Goal: Task Accomplishment & Management: Use online tool/utility

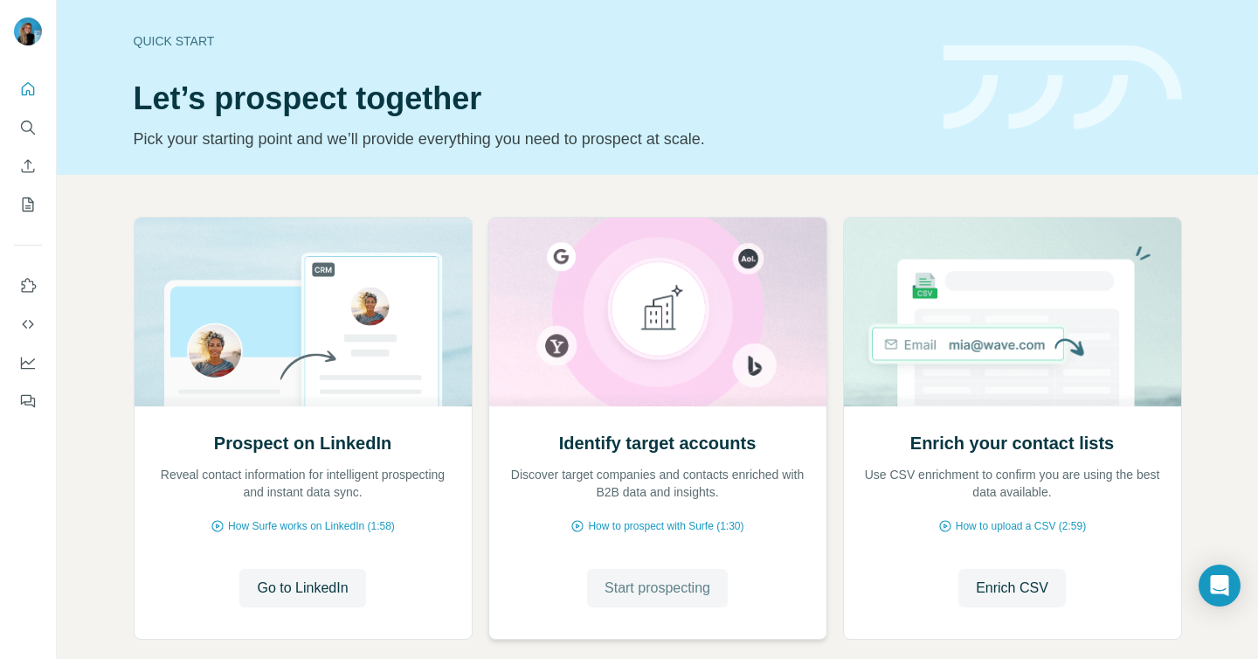
click at [678, 577] on span "Start prospecting" at bounding box center [657, 587] width 106 height 21
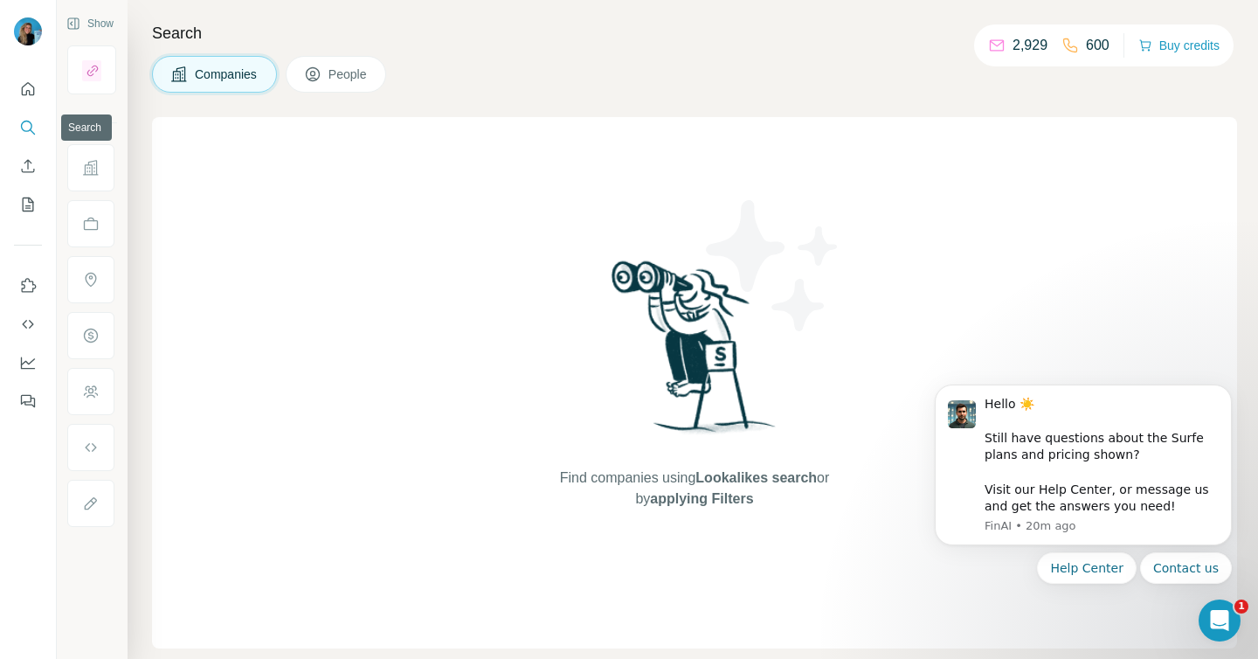
click at [18, 119] on button "Search" at bounding box center [28, 127] width 28 height 31
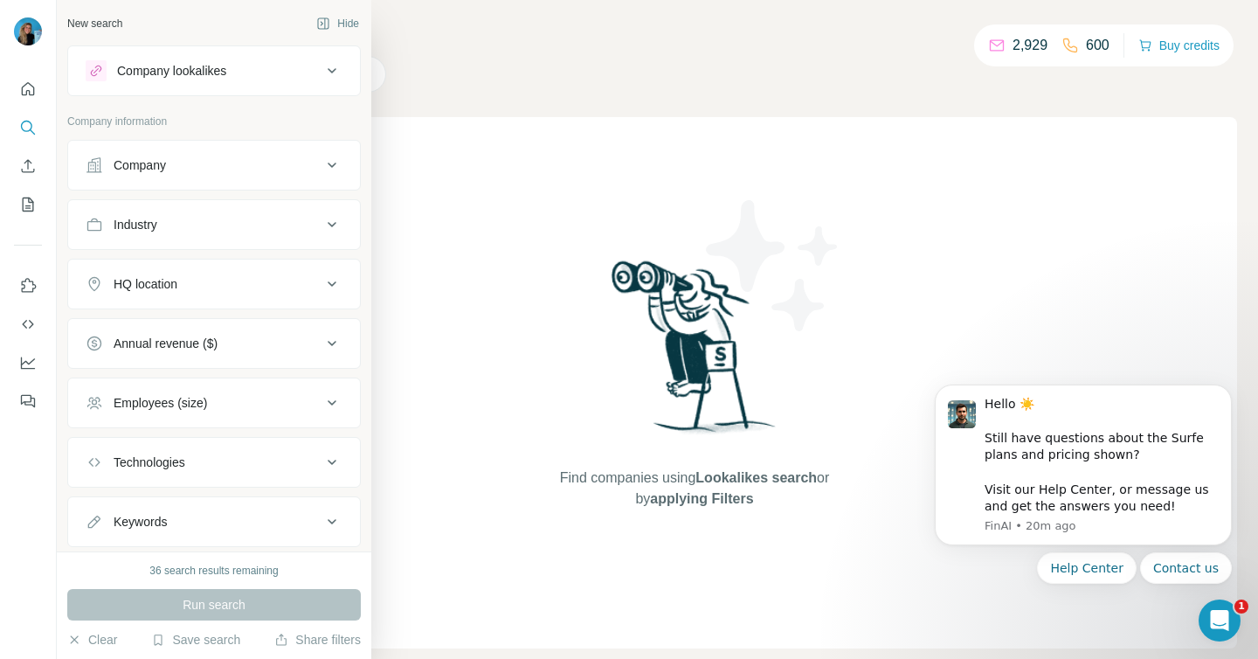
click at [171, 156] on div "Company" at bounding box center [204, 164] width 236 height 17
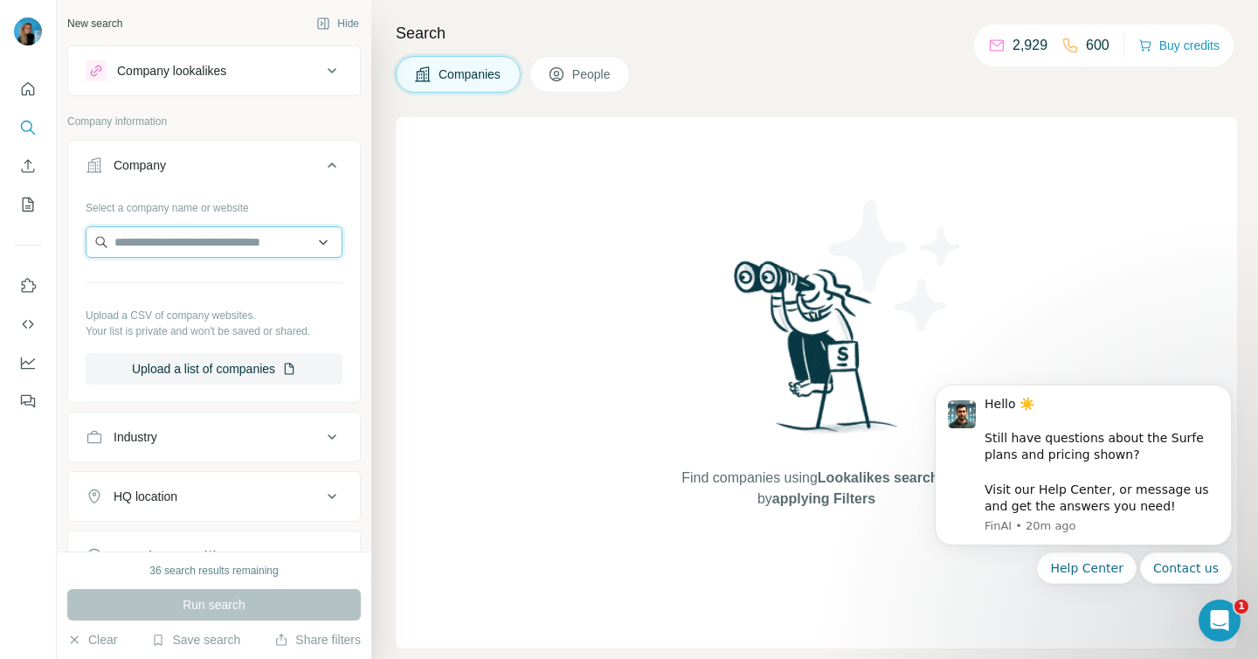
click at [165, 250] on input "text" at bounding box center [214, 241] width 257 height 31
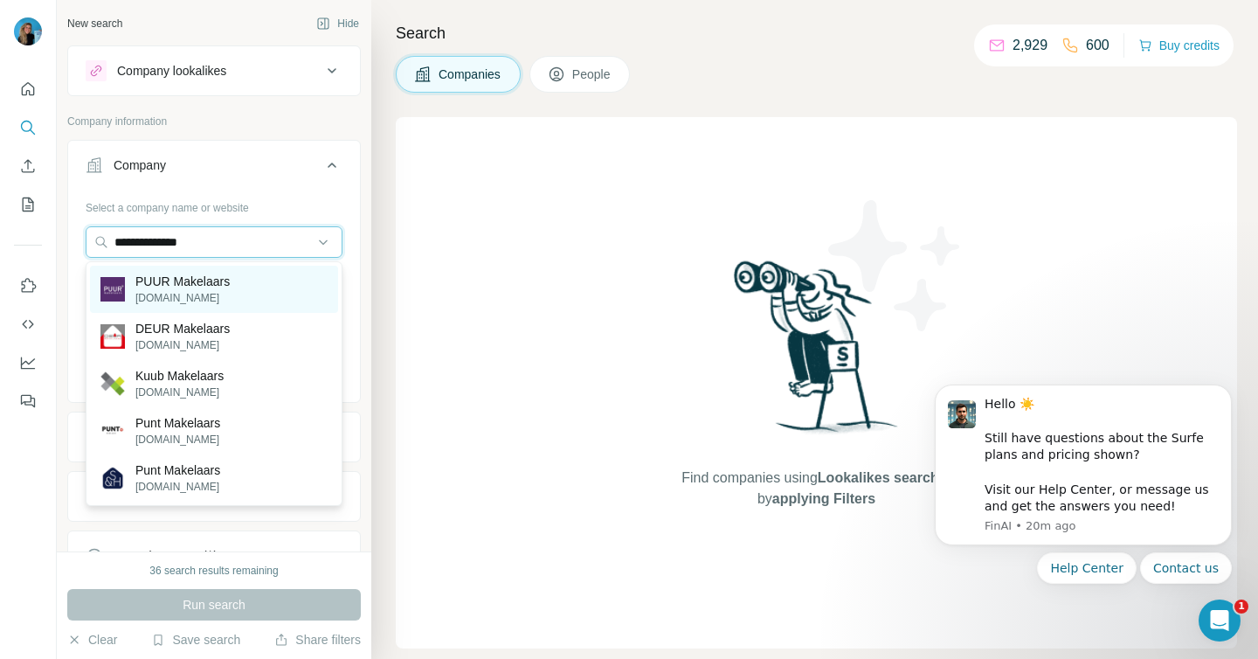
type input "**********"
click at [228, 286] on p "PUUR Makelaars" at bounding box center [182, 280] width 94 height 17
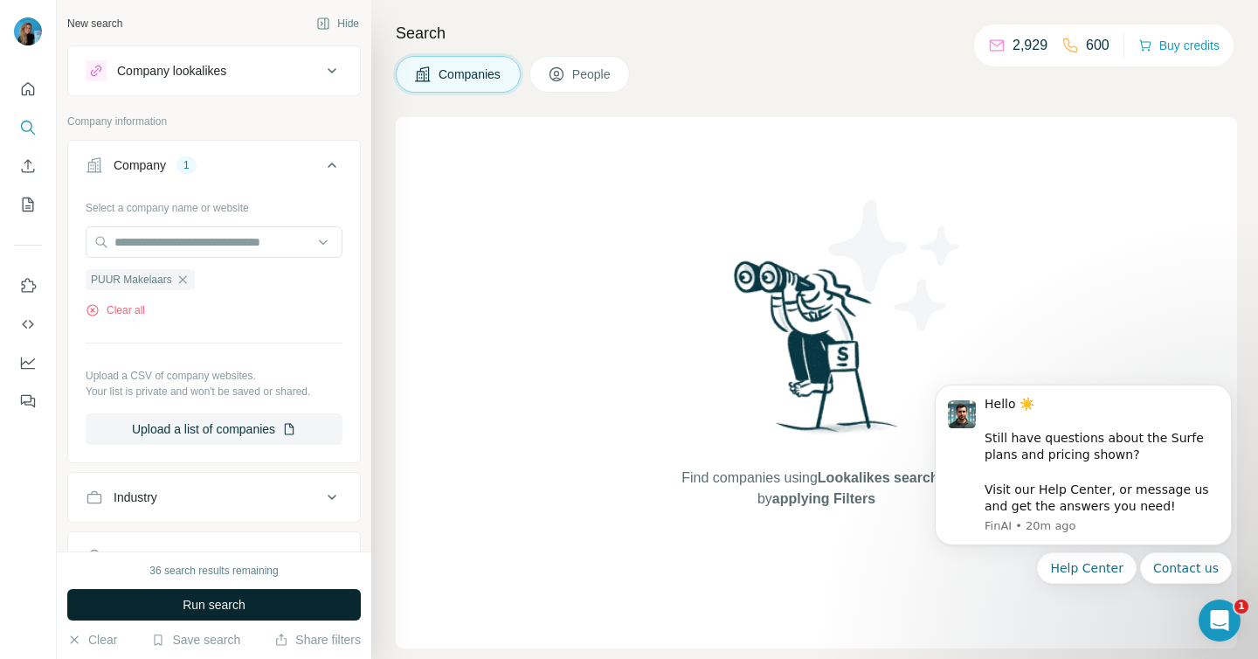
click at [221, 597] on span "Run search" at bounding box center [214, 604] width 63 height 17
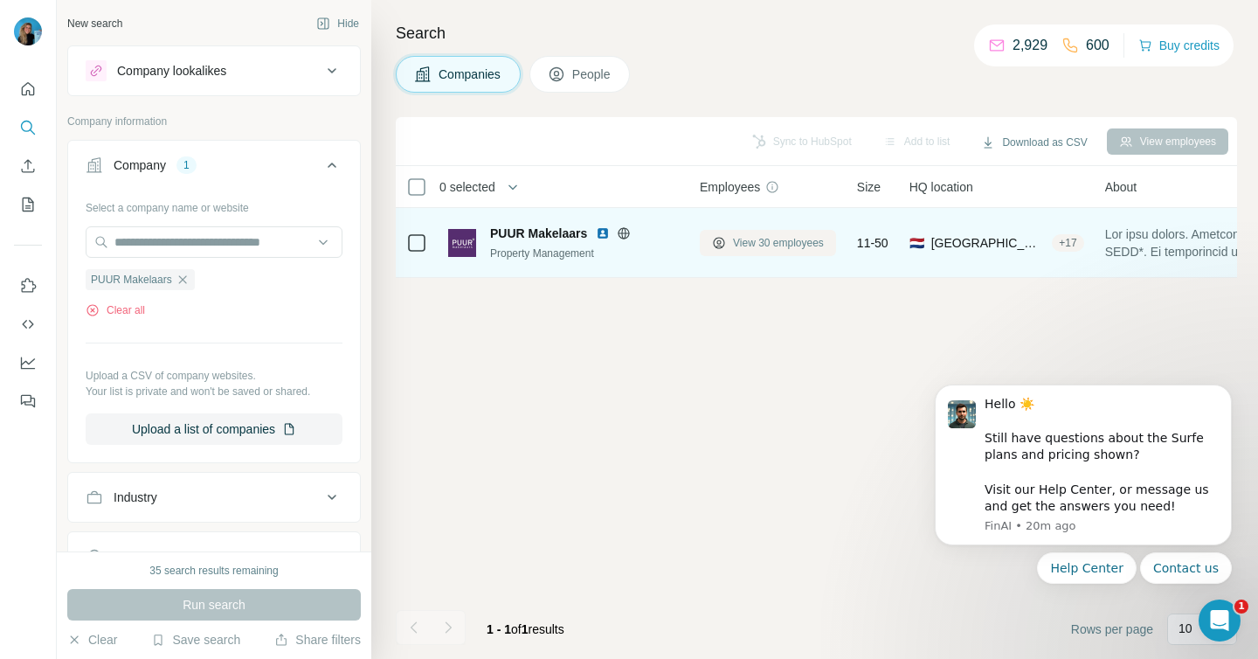
click at [755, 244] on span "View 30 employees" at bounding box center [778, 243] width 91 height 16
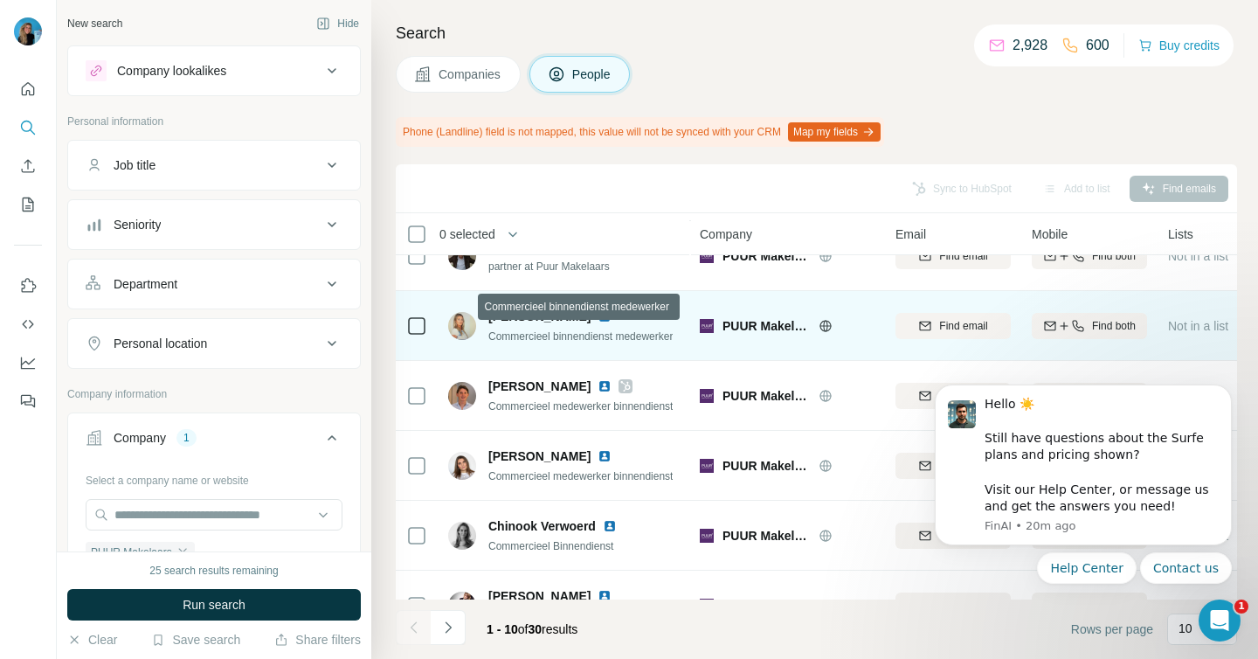
scroll to position [251, 0]
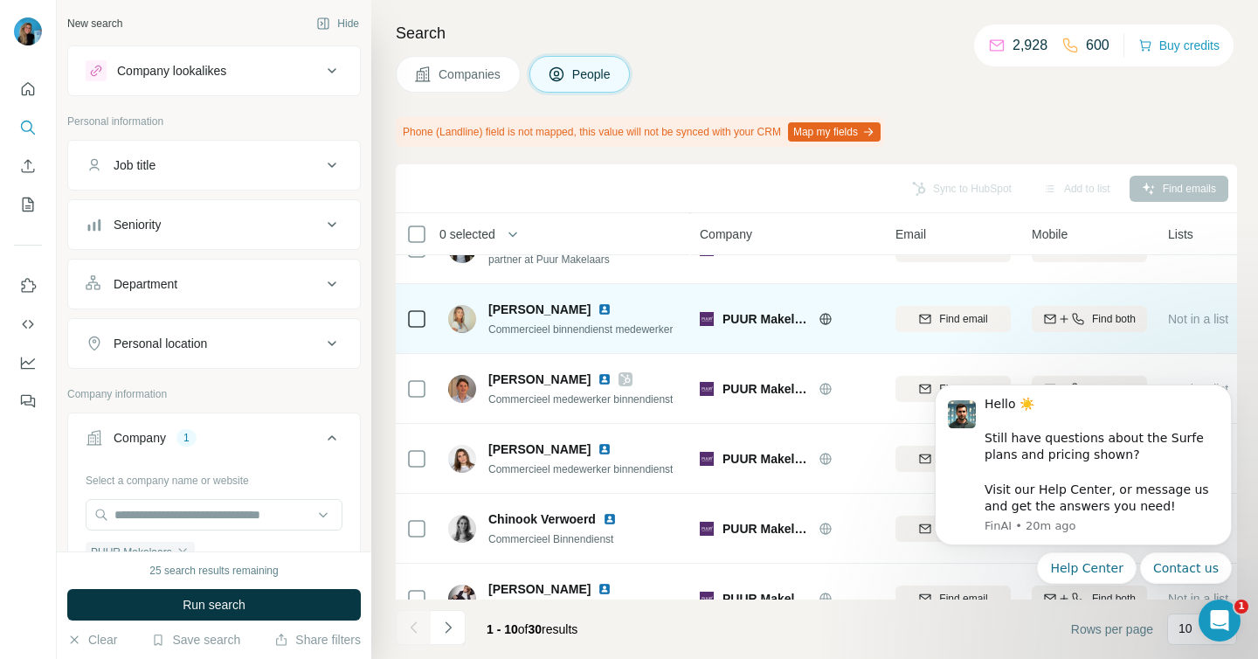
click at [428, 315] on td at bounding box center [417, 319] width 42 height 70
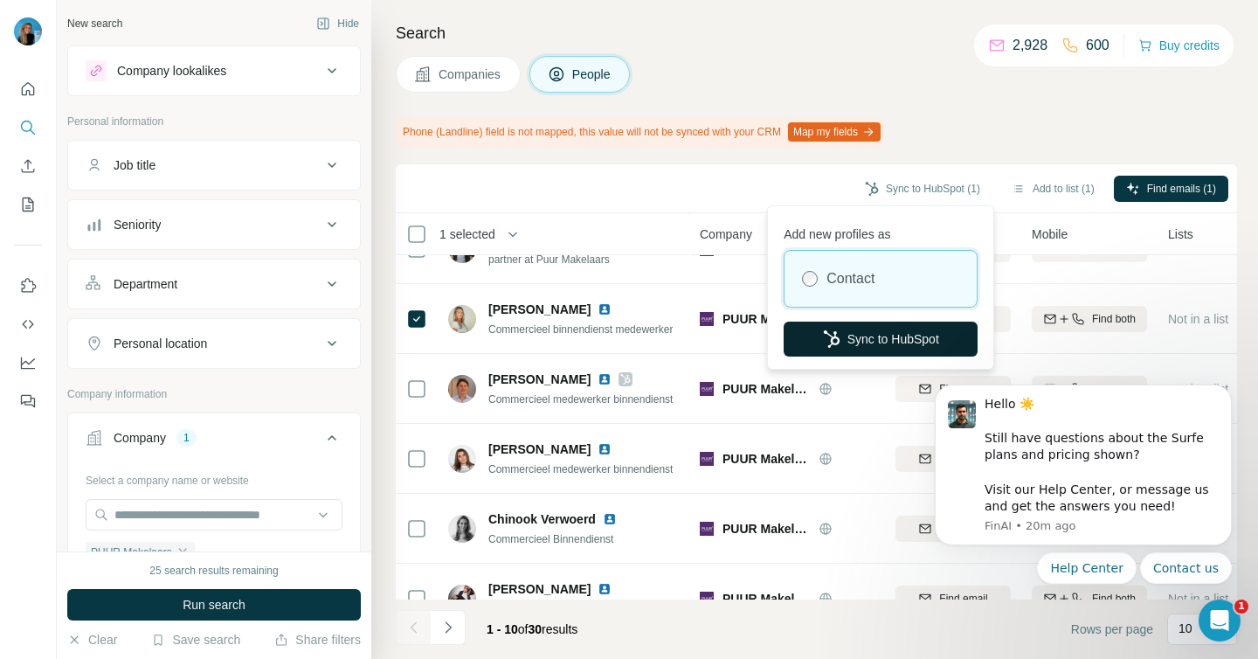
click at [890, 335] on button "Sync to HubSpot" at bounding box center [880, 338] width 194 height 35
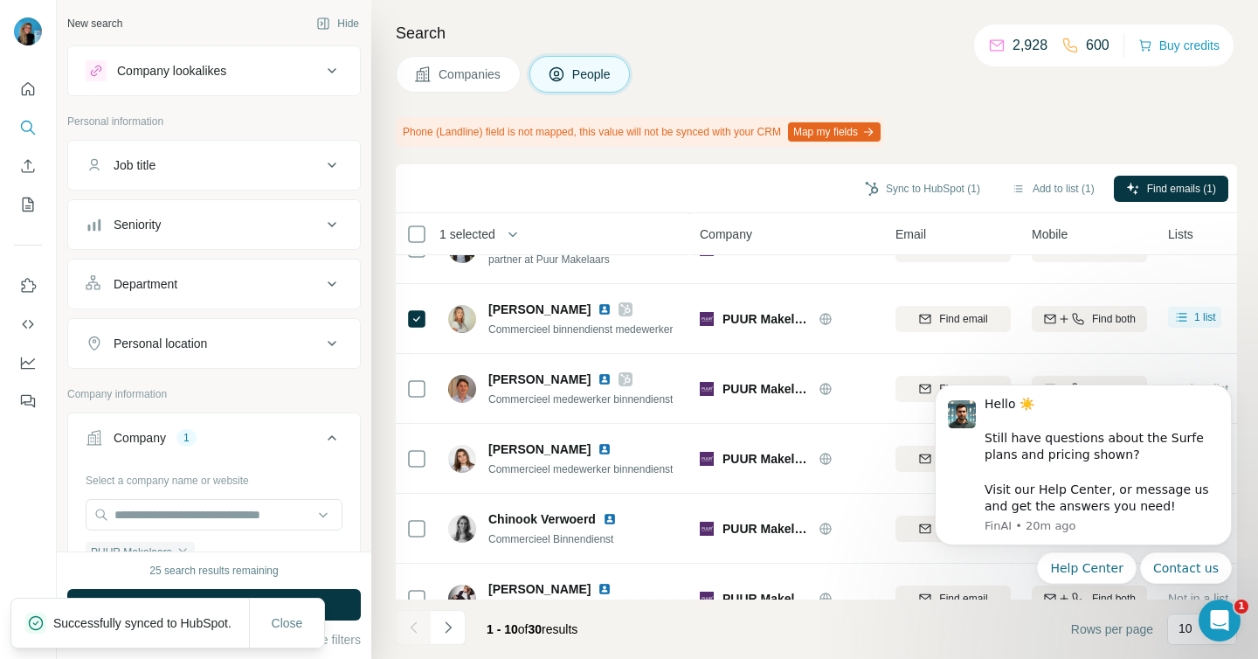
click at [1059, 127] on div "Phone (Landline) field is not mapped, this value will not be synced with your C…" at bounding box center [816, 132] width 841 height 30
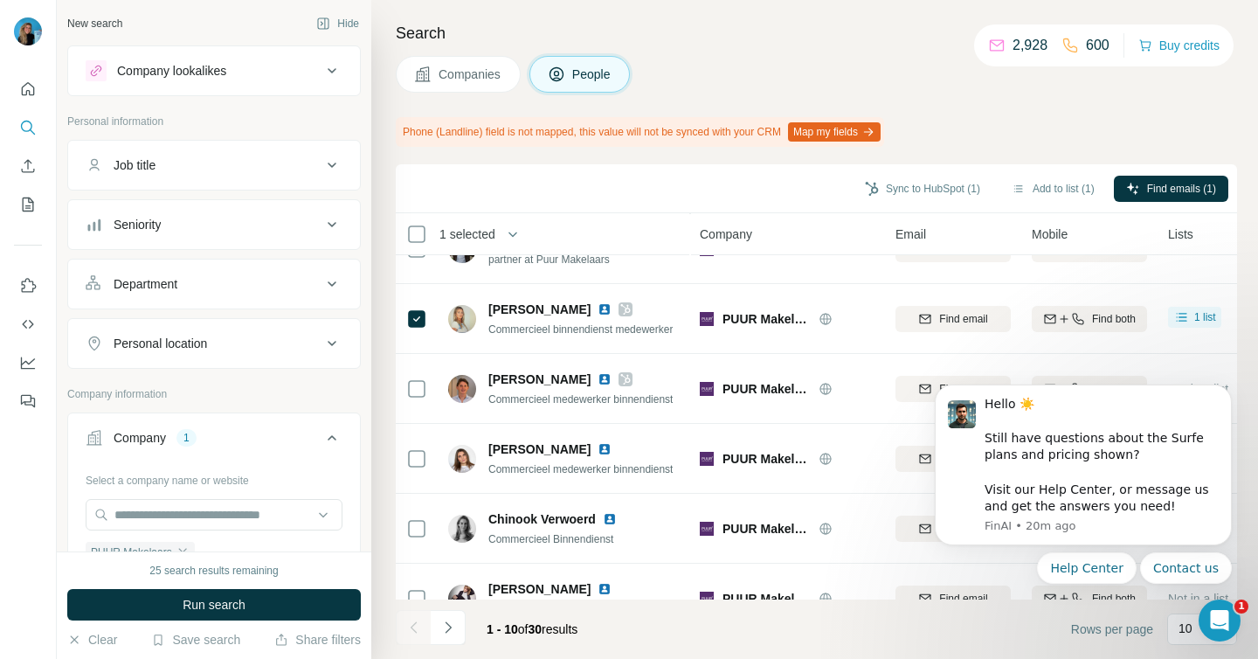
click at [1170, 137] on div "Phone (Landline) field is not mapped, this value will not be synced with your C…" at bounding box center [816, 132] width 841 height 30
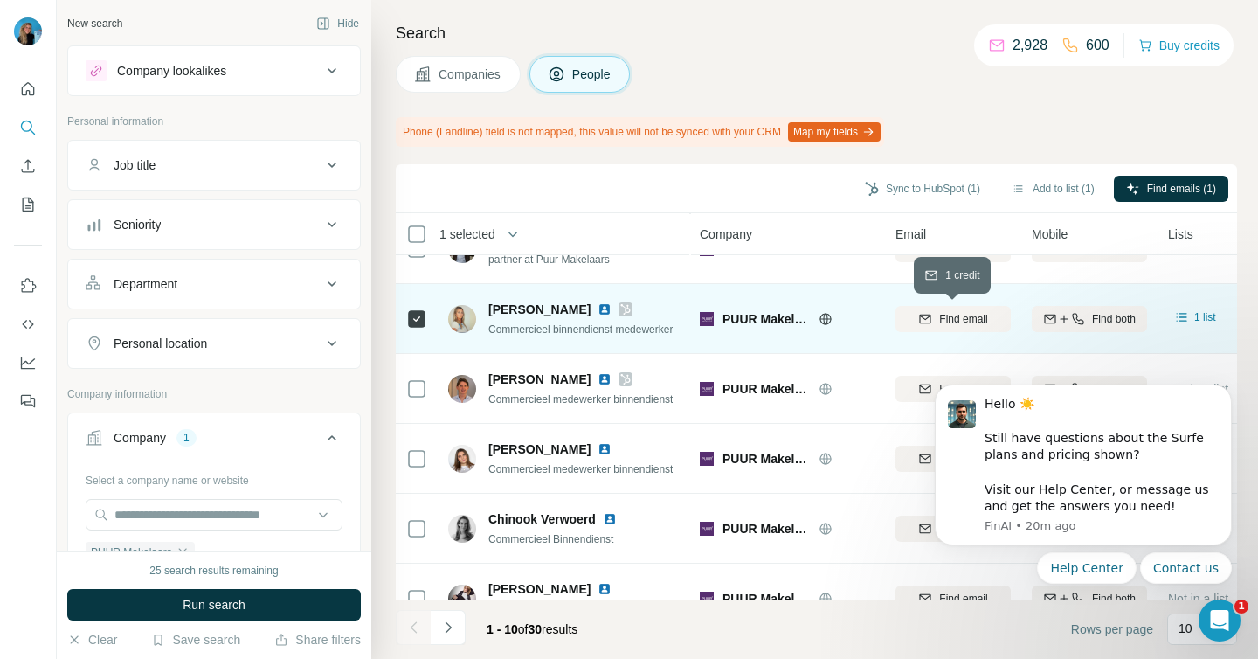
click at [923, 322] on icon "button" at bounding box center [925, 318] width 11 height 9
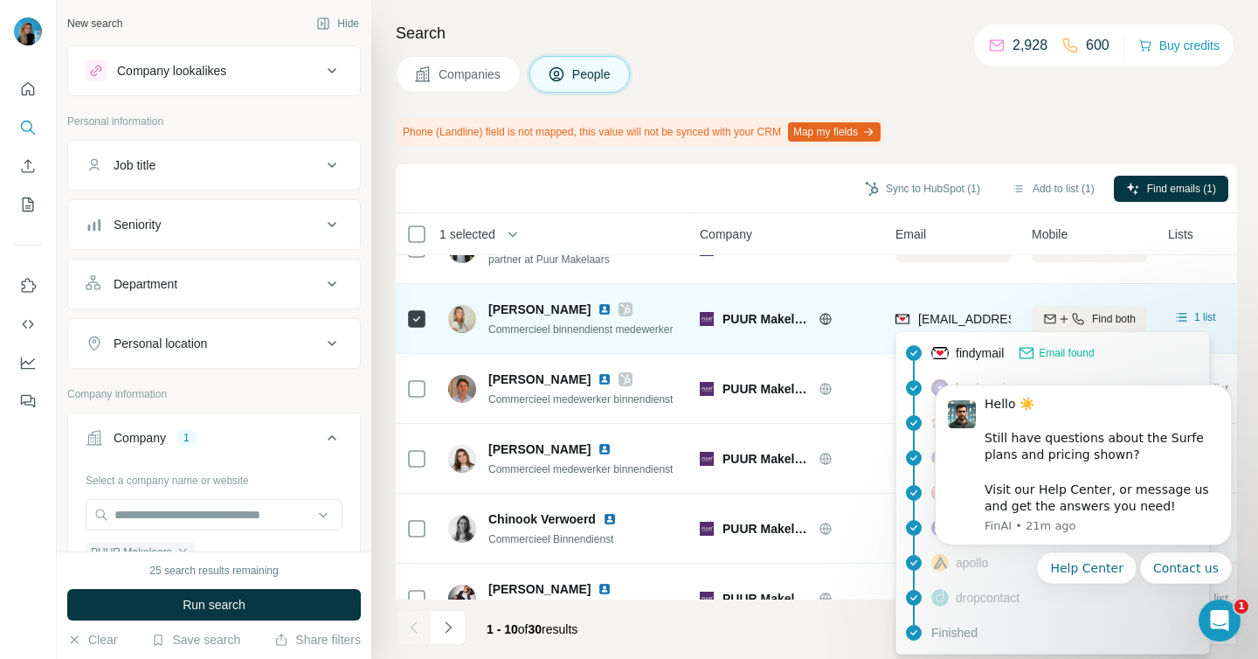
click at [962, 321] on span "[EMAIL_ADDRESS][DOMAIN_NAME]" at bounding box center [1021, 319] width 207 height 14
click at [960, 307] on div "[EMAIL_ADDRESS][DOMAIN_NAME]" at bounding box center [952, 318] width 115 height 48
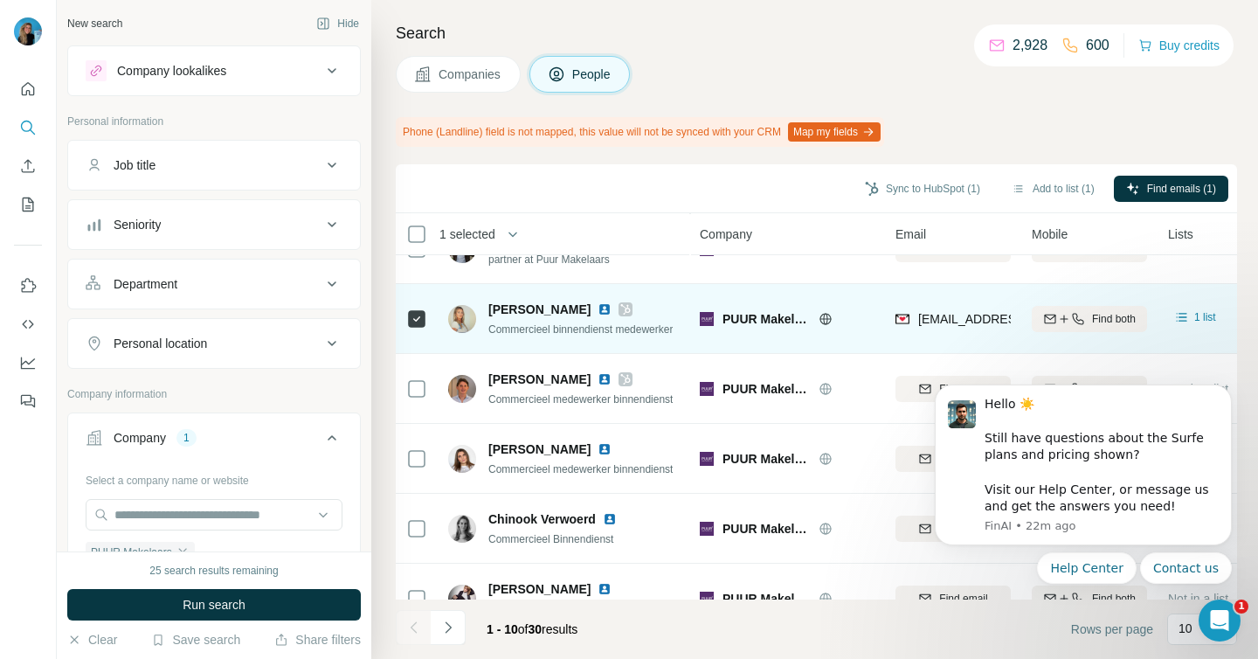
click at [960, 321] on span "[EMAIL_ADDRESS][DOMAIN_NAME]" at bounding box center [1021, 319] width 207 height 14
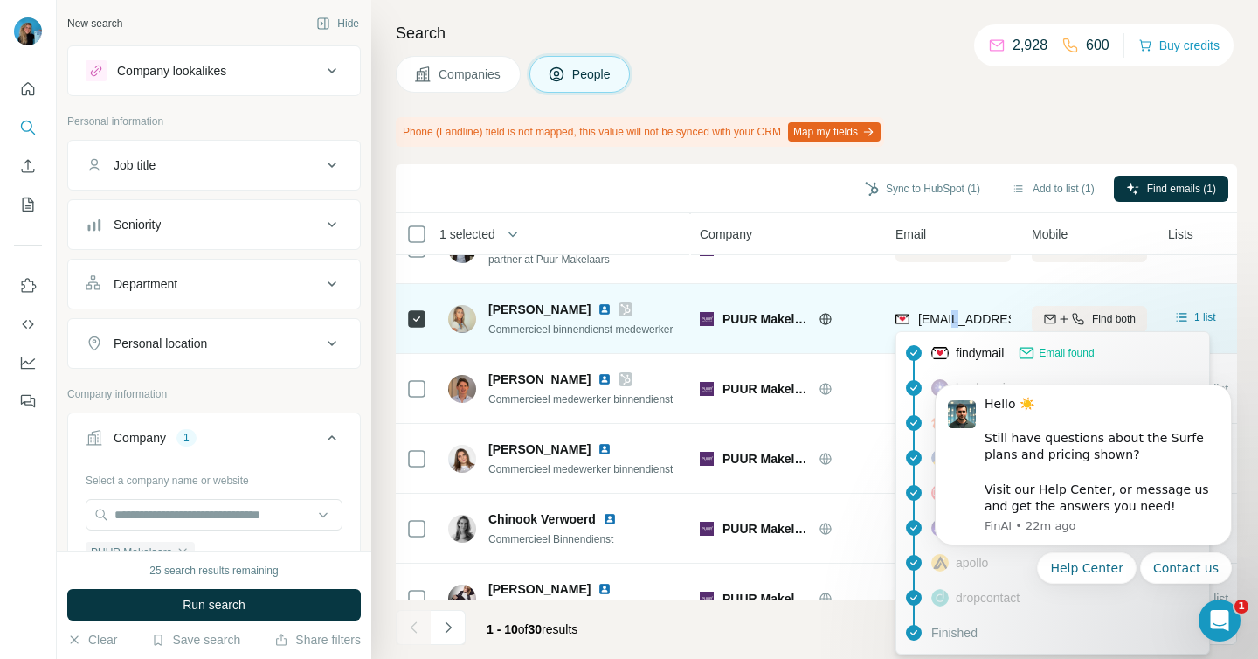
click at [960, 321] on span "[EMAIL_ADDRESS][DOMAIN_NAME]" at bounding box center [1021, 319] width 207 height 14
copy tr "[EMAIL_ADDRESS][DOMAIN_NAME]"
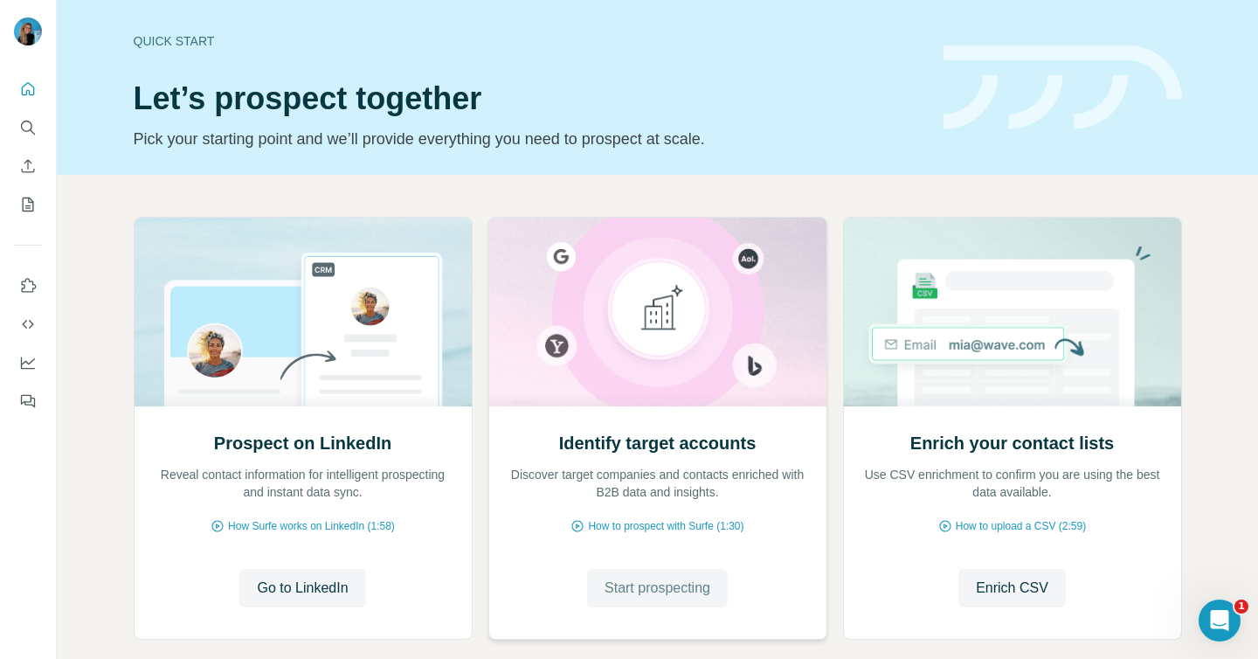
click at [604, 580] on span "Start prospecting" at bounding box center [657, 587] width 106 height 21
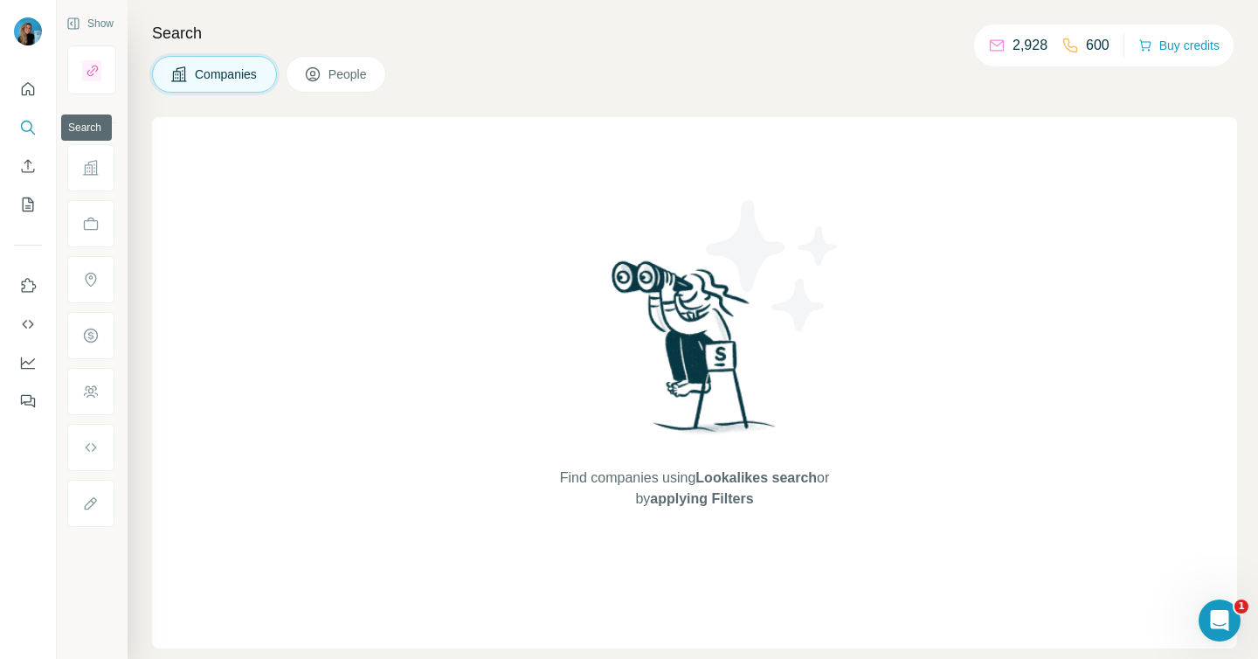
click at [266, 67] on button "Companies" at bounding box center [214, 74] width 125 height 37
click at [32, 92] on icon "Quick start" at bounding box center [27, 88] width 17 height 17
